Goal: Use online tool/utility: Utilize a website feature to perform a specific function

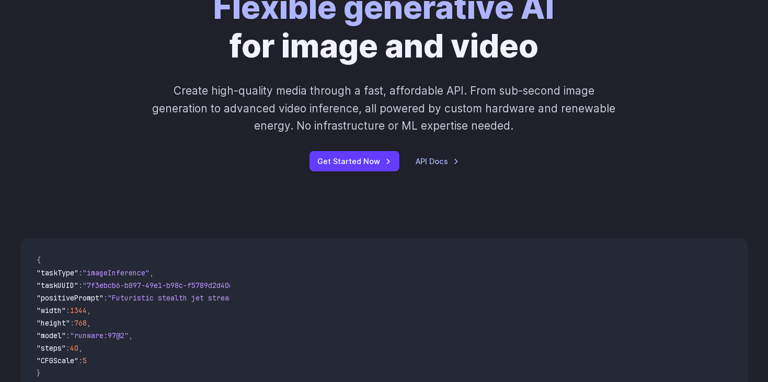
scroll to position [172, 0]
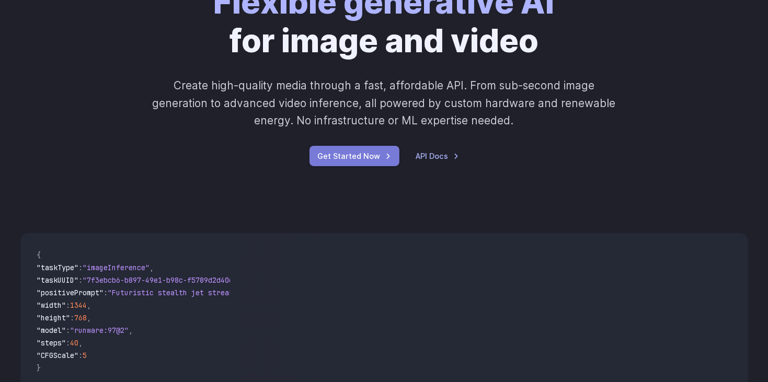
click at [355, 162] on link "Get Started Now" at bounding box center [354, 156] width 90 height 20
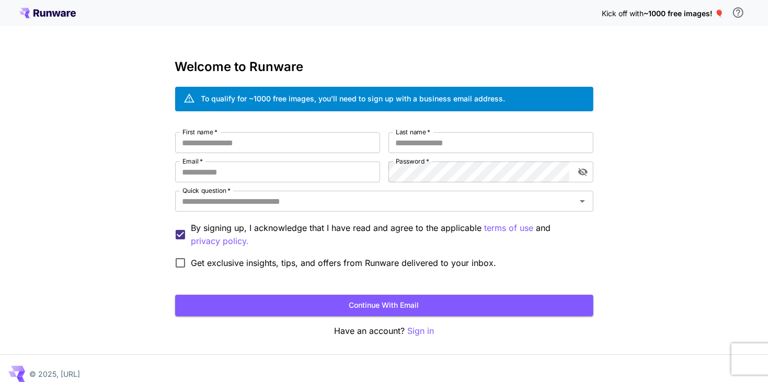
scroll to position [11, 0]
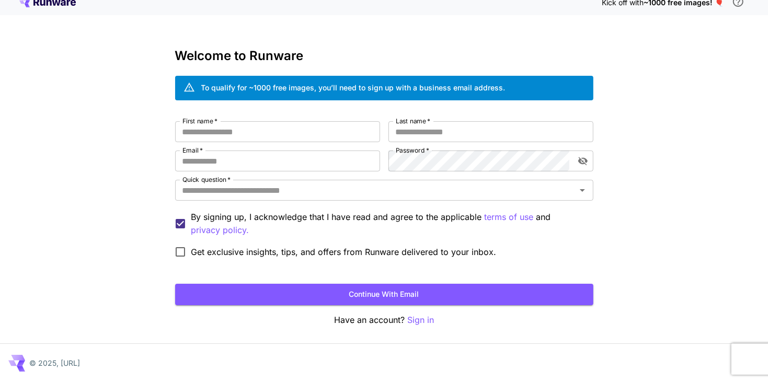
click at [371, 305] on div "Welcome to Runware To qualify for ~1000 free images, you’ll need to sign up wit…" at bounding box center [384, 188] width 418 height 278
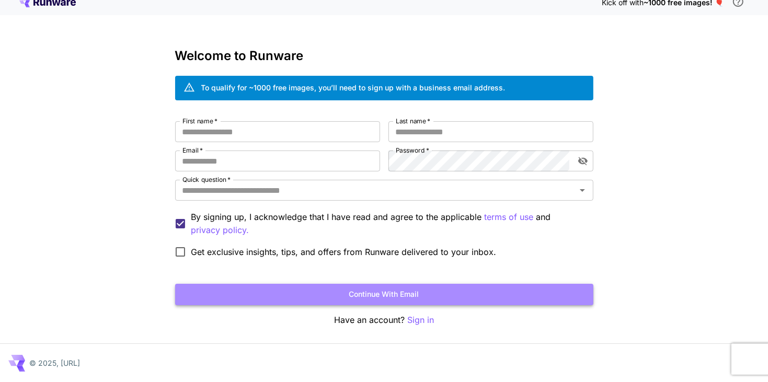
click at [361, 294] on button "Continue with email" at bounding box center [384, 294] width 418 height 21
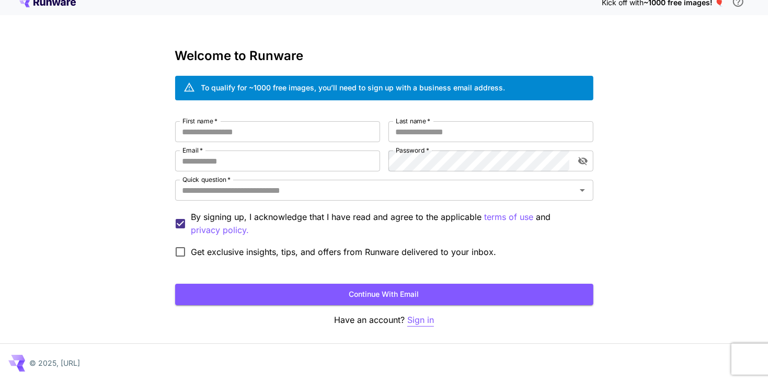
click at [412, 322] on p "Sign in" at bounding box center [420, 320] width 27 height 13
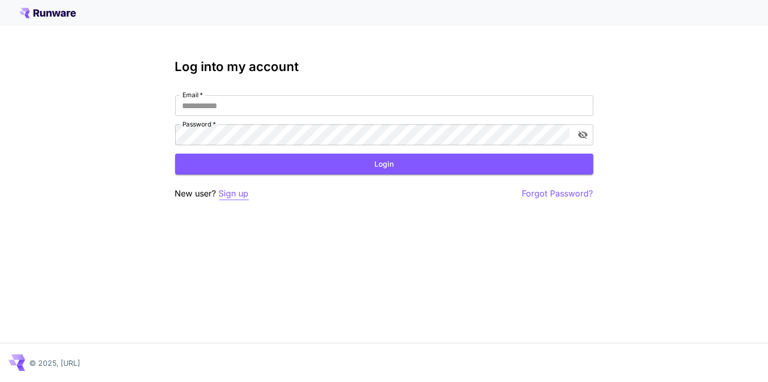
click at [228, 190] on p "Sign up" at bounding box center [234, 193] width 30 height 13
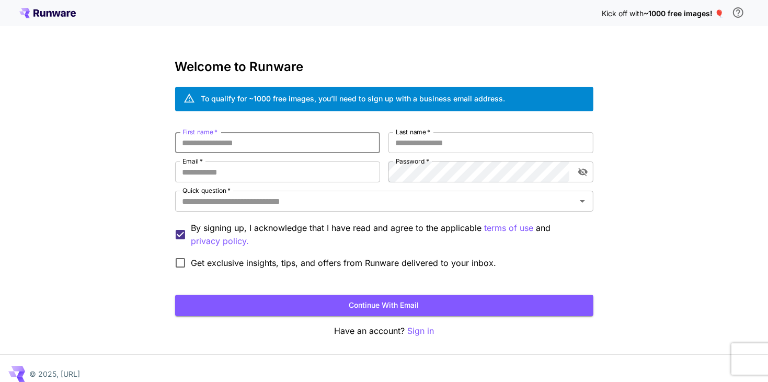
click at [231, 146] on input "First name   *" at bounding box center [277, 142] width 205 height 21
type input "*******"
type input "**********"
click at [320, 296] on button "Continue with email" at bounding box center [384, 305] width 418 height 21
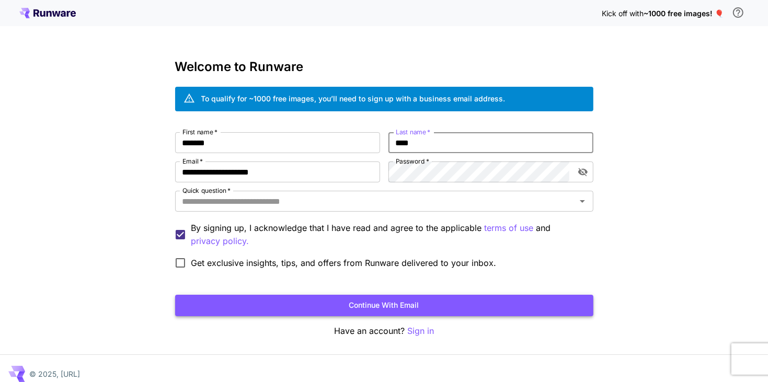
type input "****"
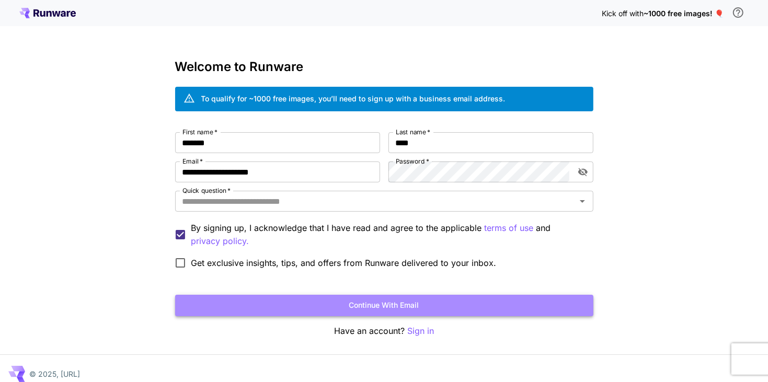
click at [376, 301] on button "Continue with email" at bounding box center [384, 305] width 418 height 21
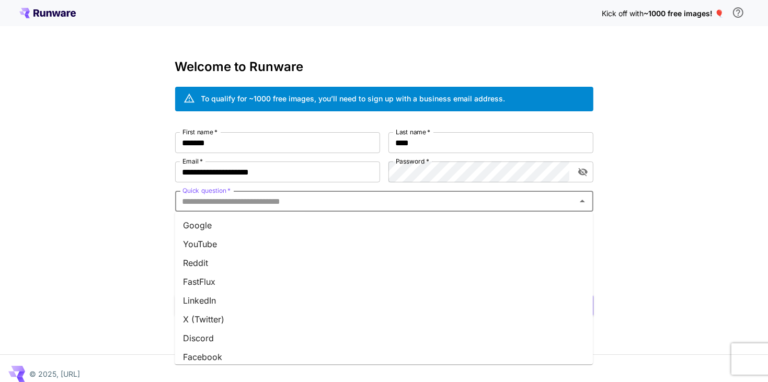
click at [225, 208] on input "Quick question   *" at bounding box center [375, 201] width 395 height 15
click at [224, 228] on li "Google" at bounding box center [384, 225] width 418 height 19
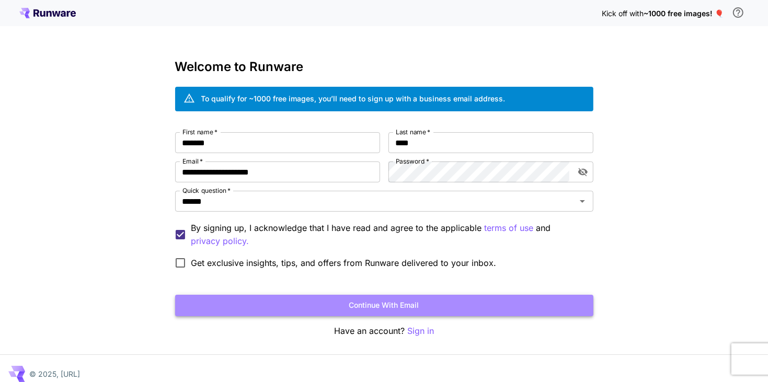
click at [272, 302] on button "Continue with email" at bounding box center [384, 305] width 418 height 21
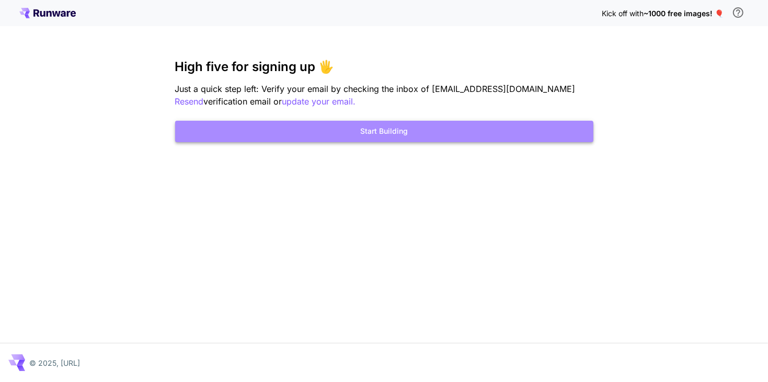
click at [362, 140] on button "Start Building" at bounding box center [384, 131] width 418 height 21
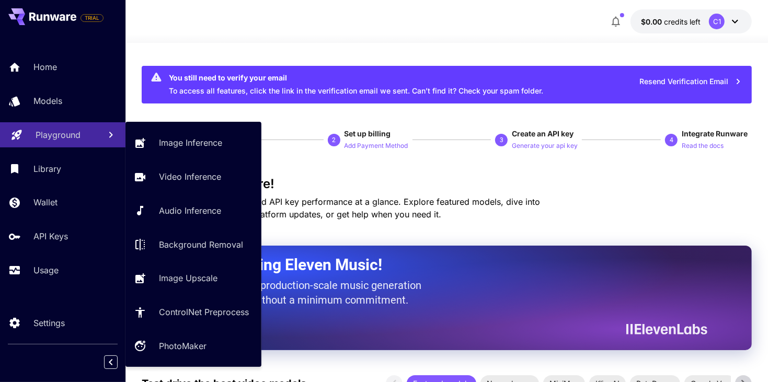
click at [84, 142] on link "Playground" at bounding box center [62, 135] width 125 height 26
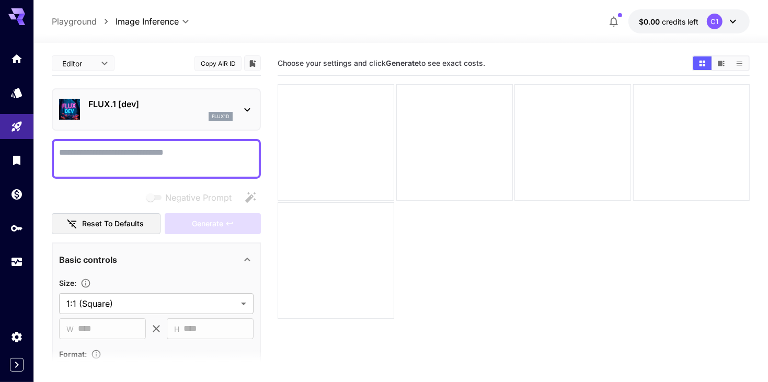
click at [233, 117] on div "flux1d" at bounding box center [221, 116] width 24 height 9
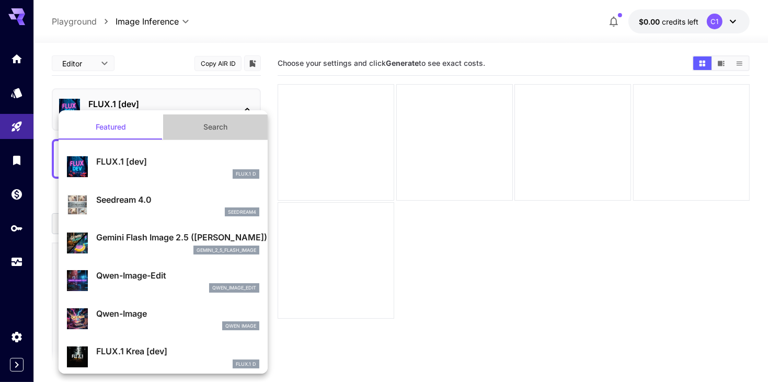
click at [233, 117] on button "Search" at bounding box center [215, 126] width 105 height 25
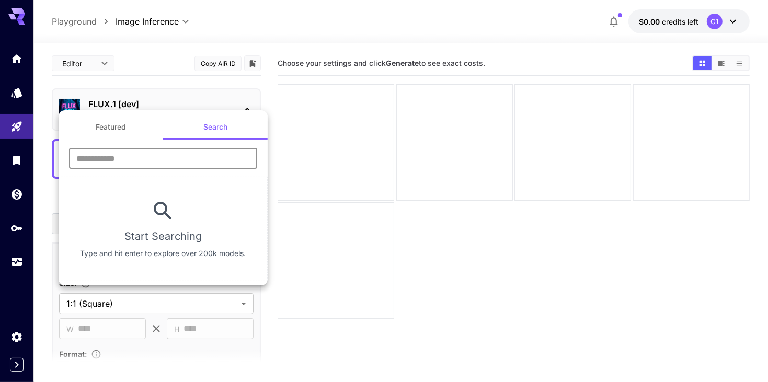
click at [212, 165] on input "text" at bounding box center [163, 158] width 188 height 21
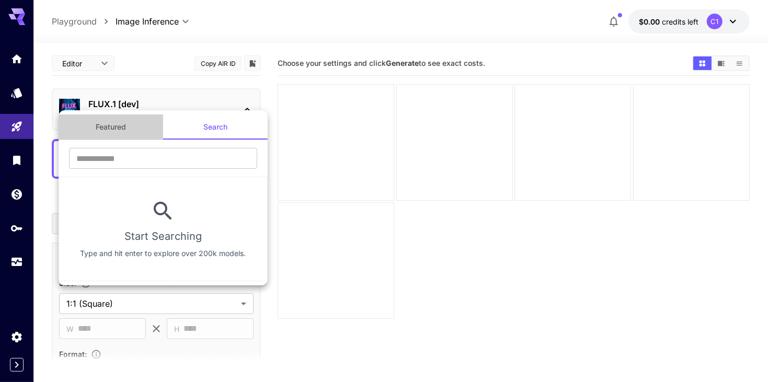
click at [121, 132] on button "Featured" at bounding box center [111, 126] width 105 height 25
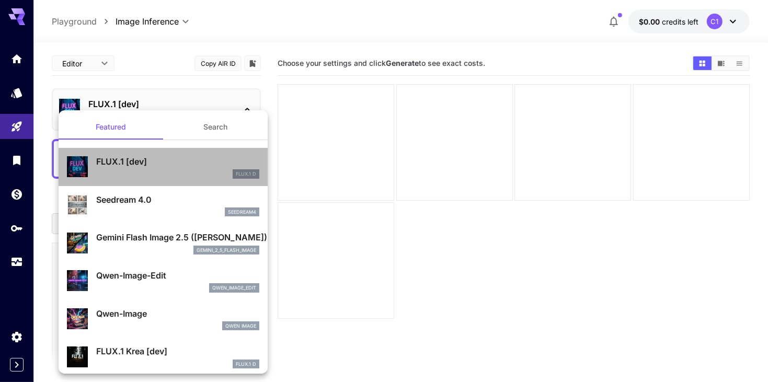
click at [121, 183] on li "FLUX.1 [dev] FLUX.1 D" at bounding box center [163, 167] width 209 height 38
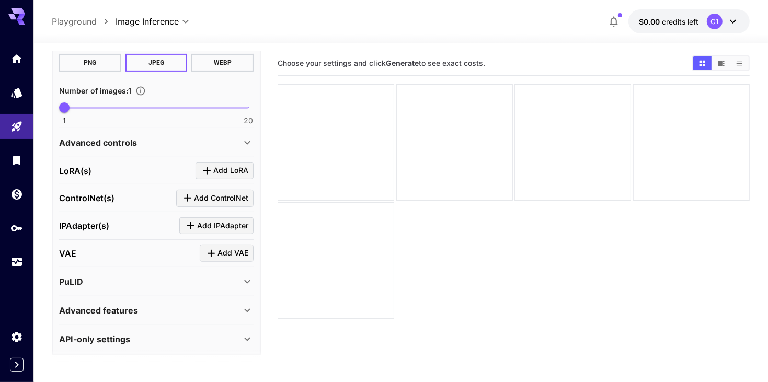
scroll to position [312, 0]
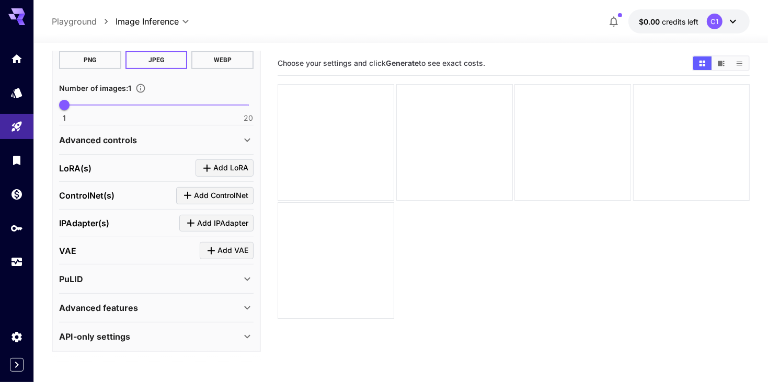
click at [186, 307] on div "Advanced features" at bounding box center [150, 308] width 182 height 13
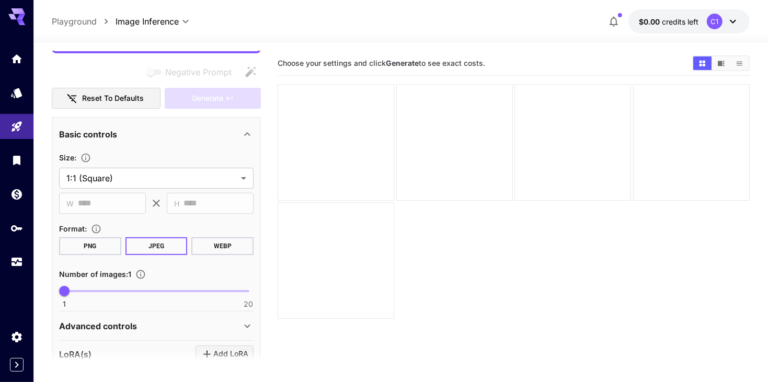
scroll to position [0, 0]
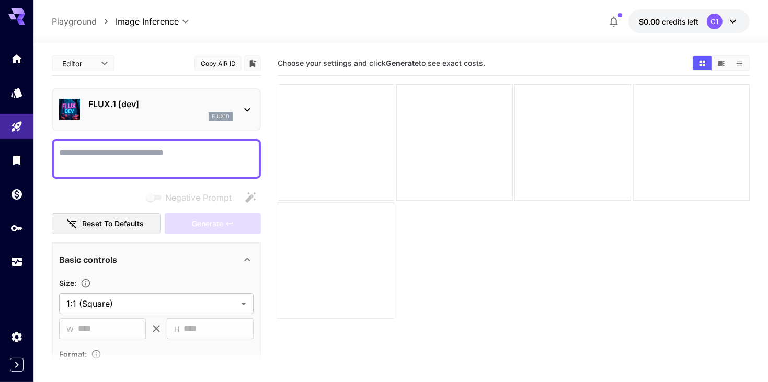
click at [93, 60] on body "**********" at bounding box center [384, 232] width 768 height 465
click at [93, 60] on div at bounding box center [384, 191] width 768 height 382
click at [386, 141] on div at bounding box center [336, 142] width 117 height 117
click at [374, 65] on span "Choose your settings and click Generate to see exact costs." at bounding box center [382, 63] width 208 height 9
click at [4, 163] on link at bounding box center [16, 160] width 33 height 26
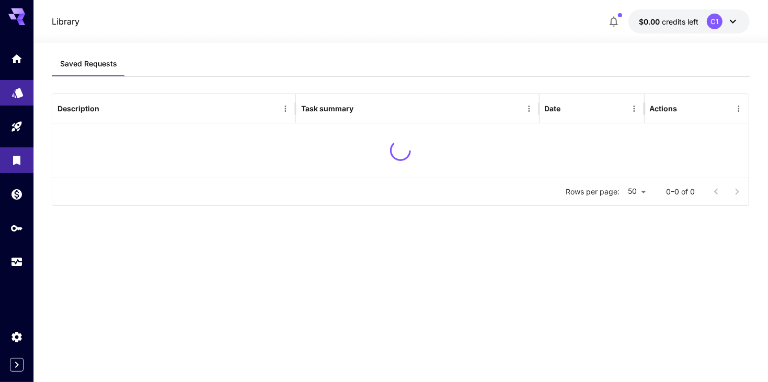
click at [16, 98] on link at bounding box center [16, 93] width 33 height 26
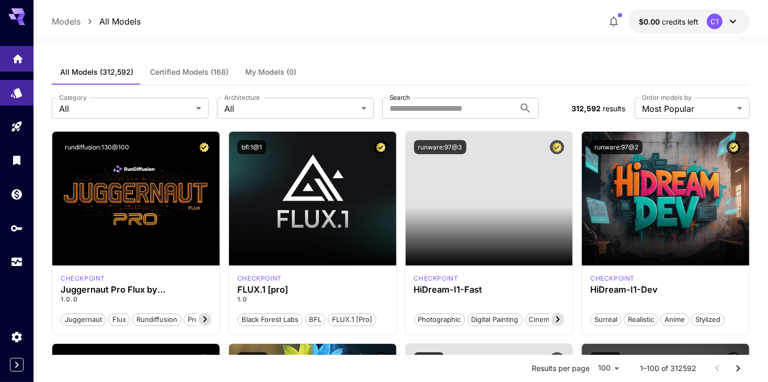
click at [14, 65] on link at bounding box center [16, 59] width 33 height 26
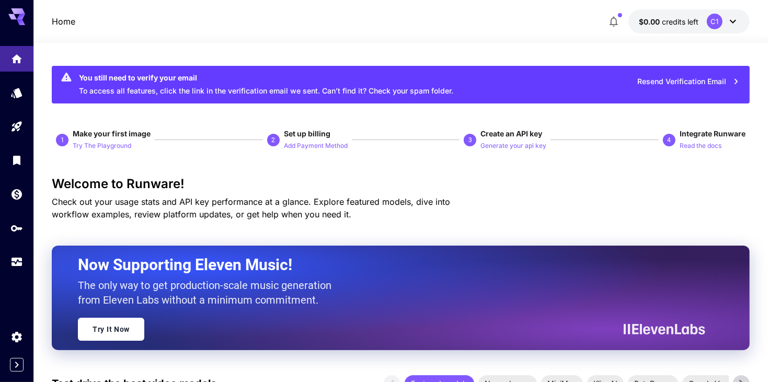
click at [733, 20] on icon at bounding box center [733, 21] width 13 height 13
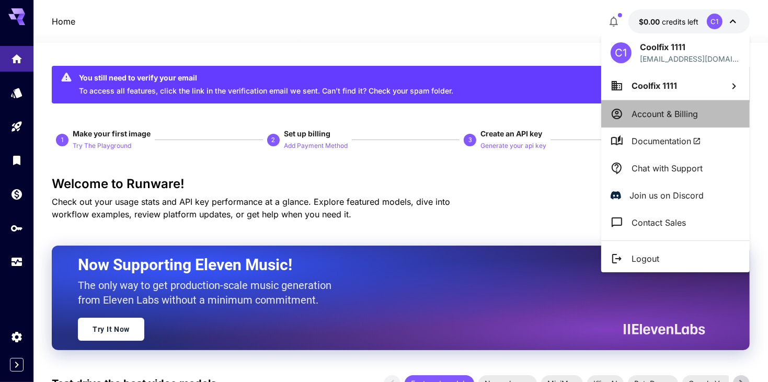
click at [653, 108] on p "Account & Billing" at bounding box center [664, 114] width 66 height 13
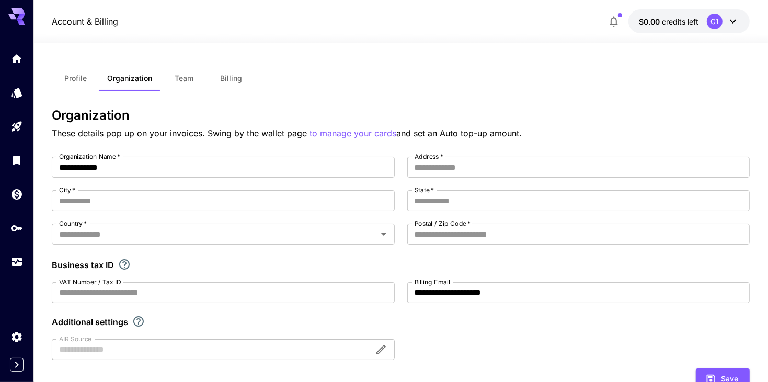
click at [715, 24] on div "C1" at bounding box center [715, 22] width 16 height 16
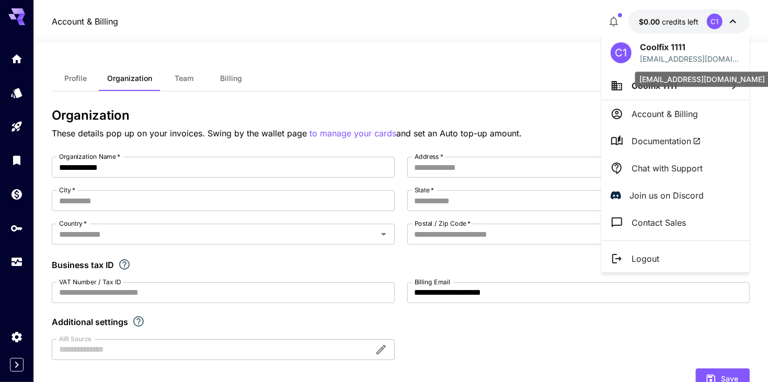
click at [642, 54] on p "coolfix1111@gmail.com" at bounding box center [690, 58] width 100 height 11
click at [205, 73] on div at bounding box center [384, 191] width 768 height 382
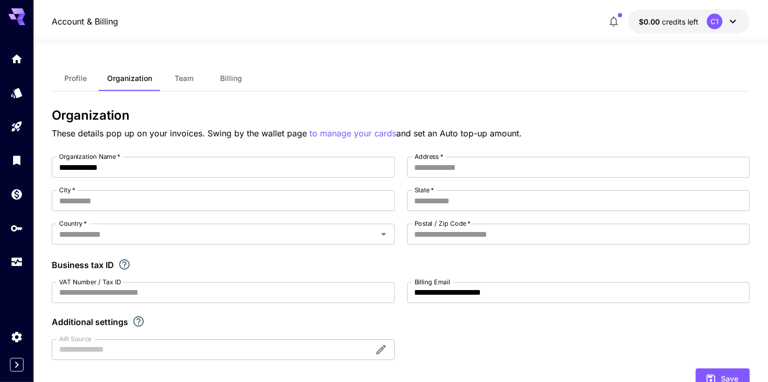
click at [214, 73] on button "Billing" at bounding box center [231, 78] width 47 height 25
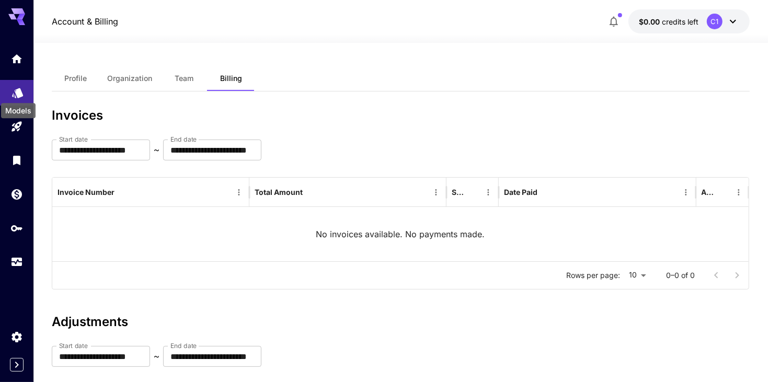
click at [15, 94] on icon "Models" at bounding box center [17, 90] width 11 height 10
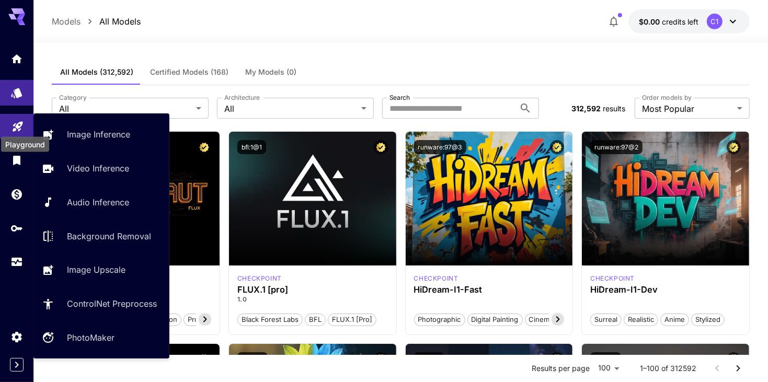
click at [17, 120] on icon "Playground" at bounding box center [18, 123] width 13 height 13
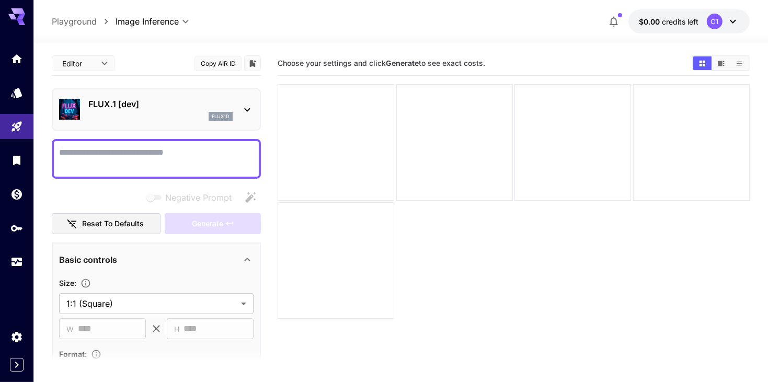
click at [233, 257] on div "Basic controls" at bounding box center [150, 260] width 182 height 13
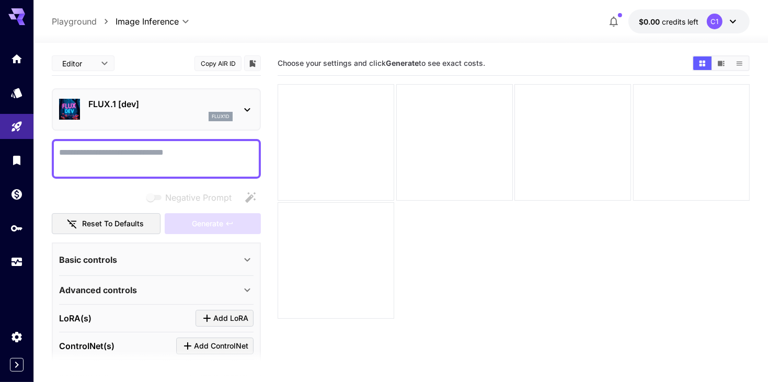
click at [225, 116] on p "flux1d" at bounding box center [221, 116] width 18 height 7
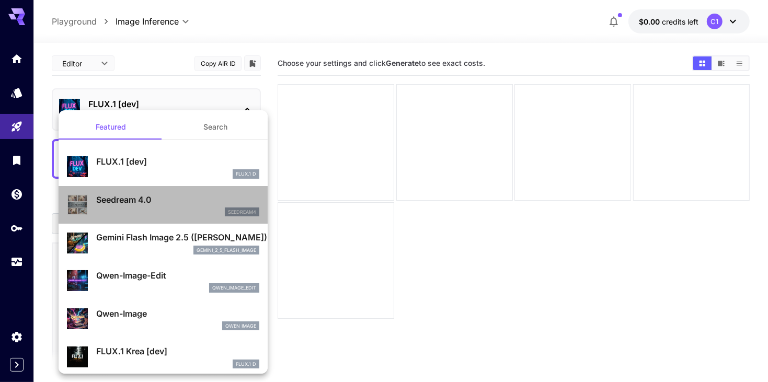
click at [163, 202] on p "Seedream 4.0" at bounding box center [177, 199] width 163 height 13
type input "**********"
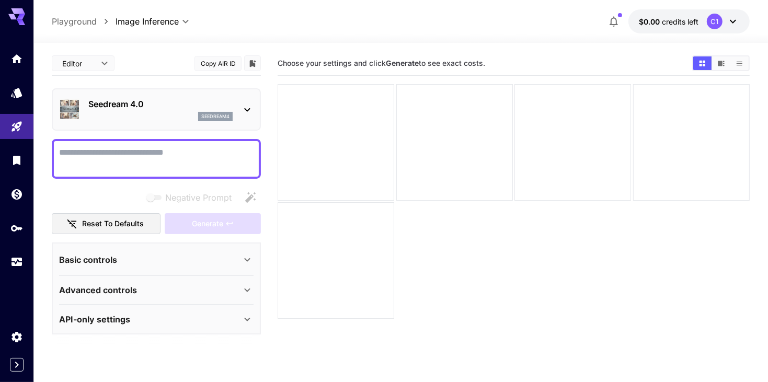
click at [249, 258] on icon at bounding box center [247, 260] width 13 height 13
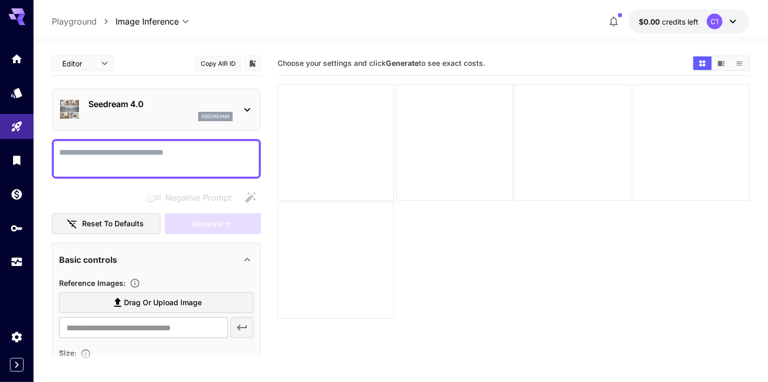
scroll to position [69, 0]
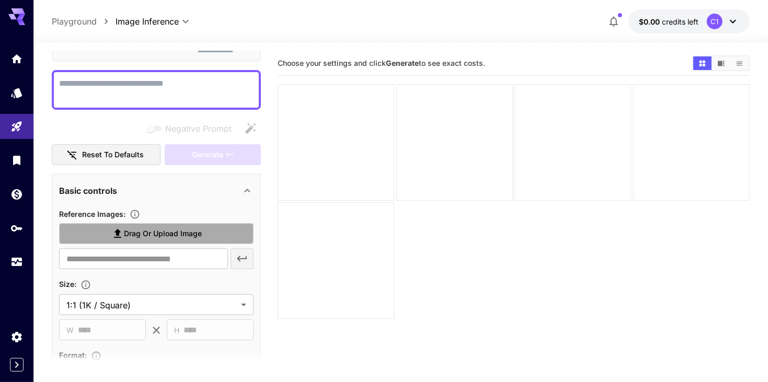
click at [178, 231] on span "Drag or upload image" at bounding box center [163, 233] width 78 height 13
click at [0, 0] on input "Drag or upload image" at bounding box center [0, 0] width 0 height 0
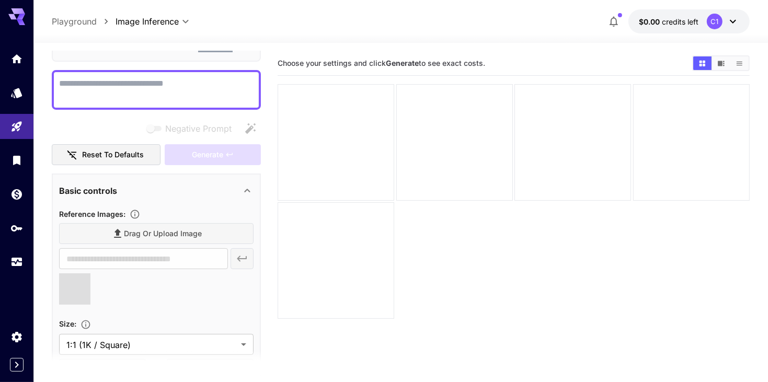
click at [193, 83] on textarea "Negative Prompt" at bounding box center [156, 89] width 194 height 25
type input "**********"
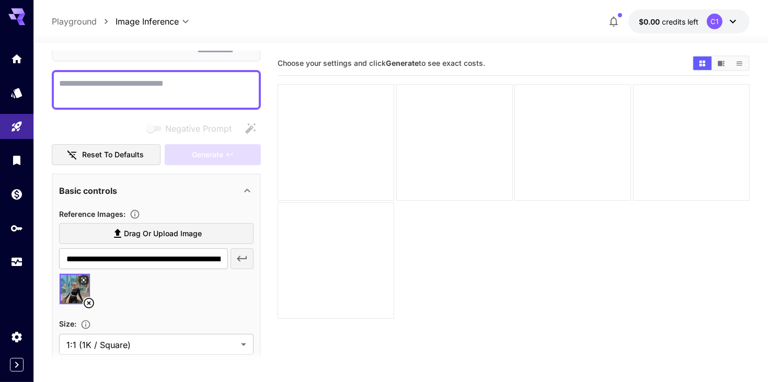
paste textarea "**********"
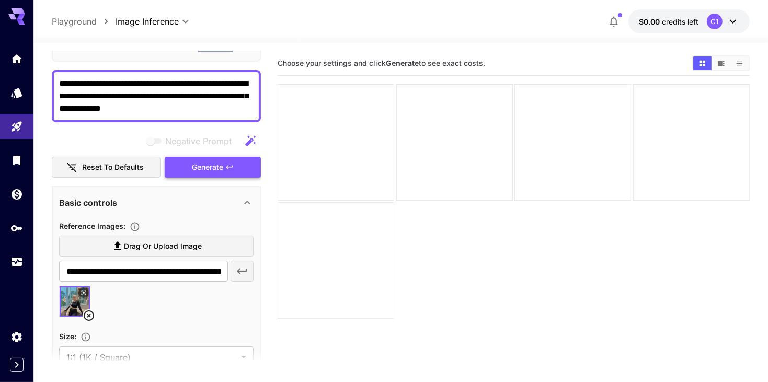
type textarea "**********"
click at [218, 165] on span "Generate" at bounding box center [207, 167] width 31 height 13
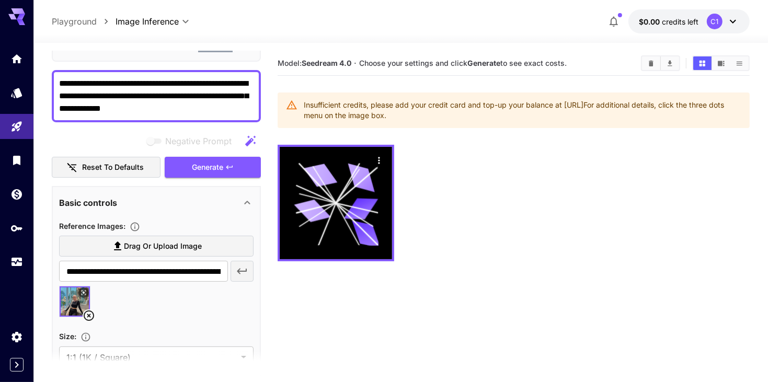
scroll to position [0, 0]
